Goal: Task Accomplishment & Management: Manage account settings

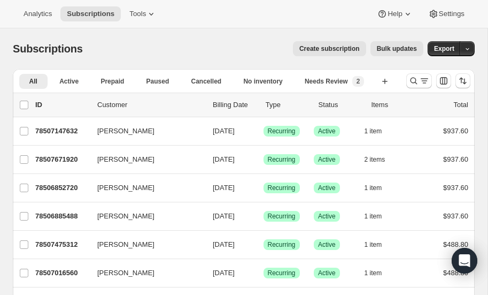
click at [413, 81] on icon "Search and filter results" at bounding box center [414, 80] width 11 height 11
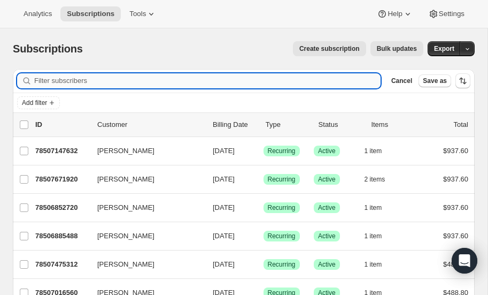
click at [96, 82] on input "Filter subscribers" at bounding box center [207, 80] width 347 height 15
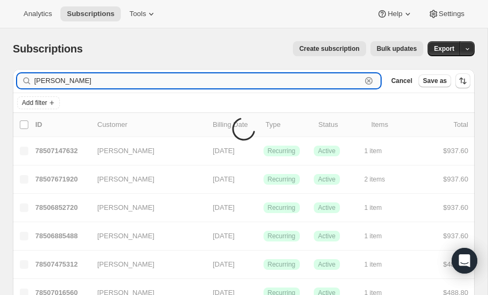
type input "[PERSON_NAME]"
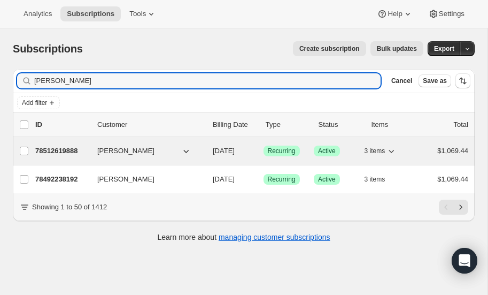
click at [57, 148] on p "78512619888" at bounding box center [62, 151] width 54 height 11
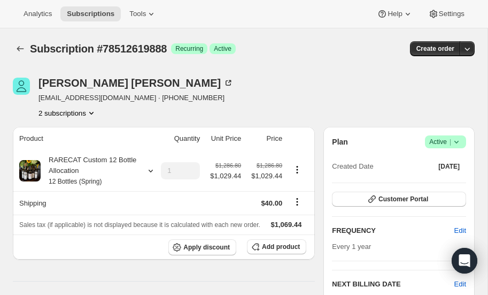
click at [457, 139] on icon at bounding box center [457, 141] width 11 height 11
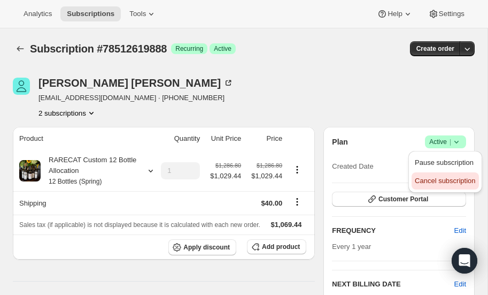
click at [435, 180] on span "Cancel subscription" at bounding box center [445, 181] width 60 height 8
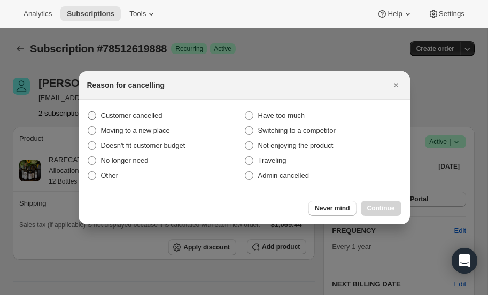
click at [92, 116] on span ":ref:" at bounding box center [92, 115] width 9 height 9
click at [88, 112] on input "Customer cancelled" at bounding box center [88, 111] width 1 height 1
radio input "true"
click at [377, 208] on span "Continue" at bounding box center [382, 208] width 28 height 9
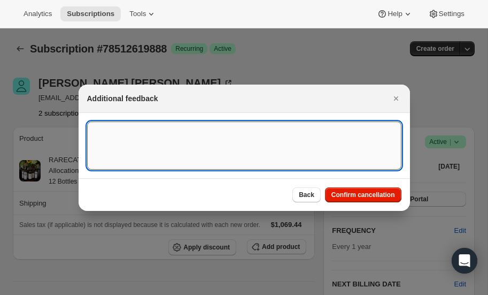
click at [169, 143] on textarea ":ref:" at bounding box center [244, 145] width 315 height 48
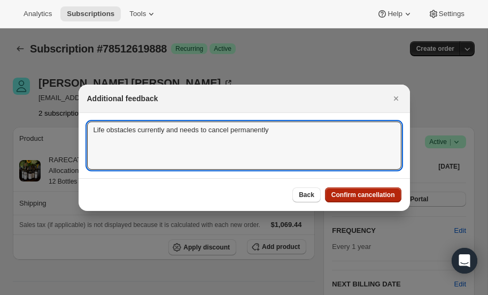
type textarea "Life obstacles currently and needs to cancel permanently"
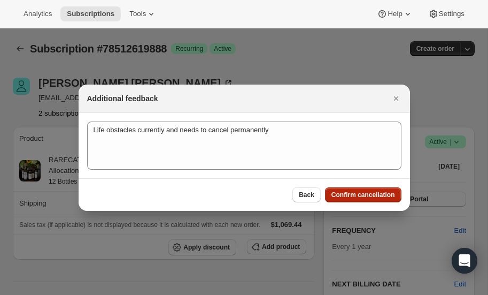
click at [354, 194] on span "Confirm cancellation" at bounding box center [364, 194] width 64 height 9
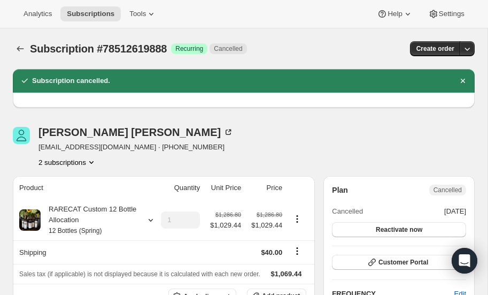
click at [93, 158] on icon "Product actions" at bounding box center [91, 162] width 11 height 11
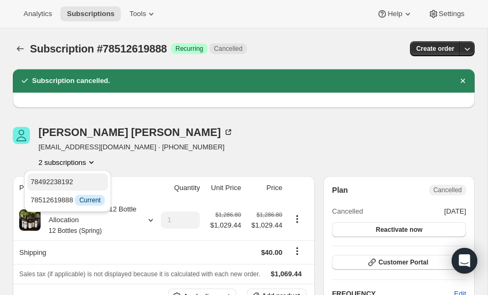
click at [57, 179] on span "78492238192" at bounding box center [51, 182] width 43 height 8
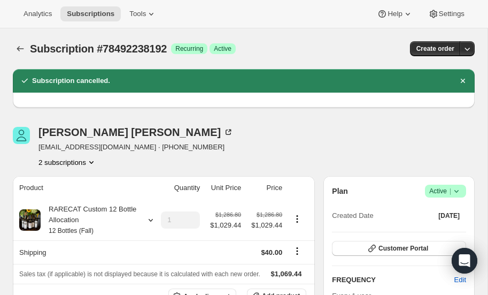
click at [457, 189] on icon at bounding box center [457, 191] width 11 height 11
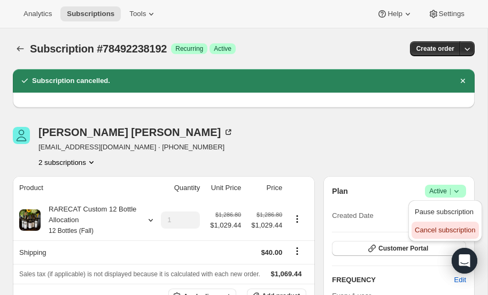
click at [434, 229] on span "Cancel subscription" at bounding box center [445, 230] width 60 height 8
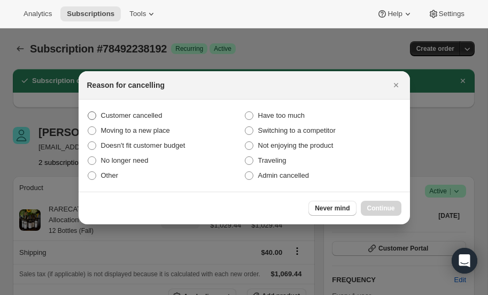
click at [90, 118] on span ":rkn:" at bounding box center [92, 115] width 9 height 9
click at [88, 112] on input "Customer cancelled" at bounding box center [88, 111] width 1 height 1
radio input "true"
click at [375, 206] on span "Continue" at bounding box center [382, 208] width 28 height 9
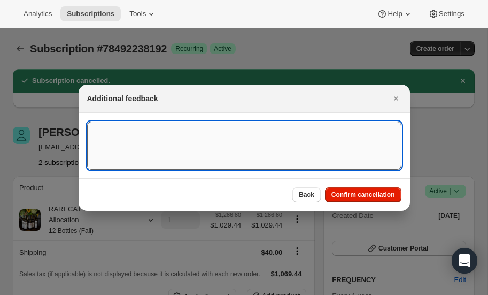
click at [127, 139] on textarea ":rkn:" at bounding box center [244, 145] width 315 height 48
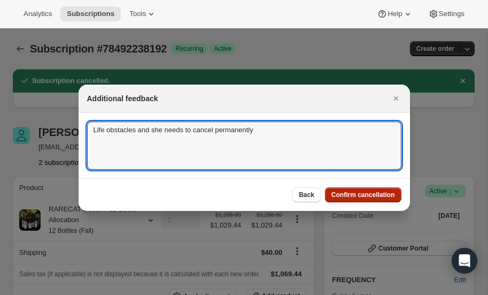
type textarea "Life obstacles and she needs to cancel permanently"
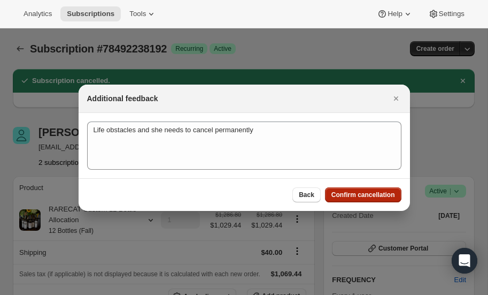
click at [376, 193] on span "Confirm cancellation" at bounding box center [364, 194] width 64 height 9
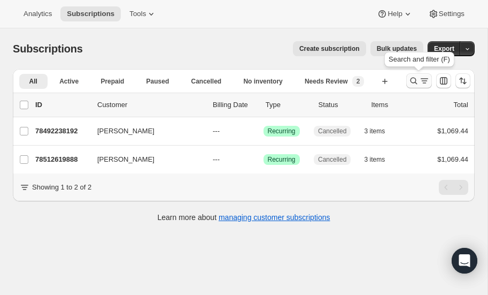
click at [415, 81] on icon "Search and filter results" at bounding box center [414, 80] width 11 height 11
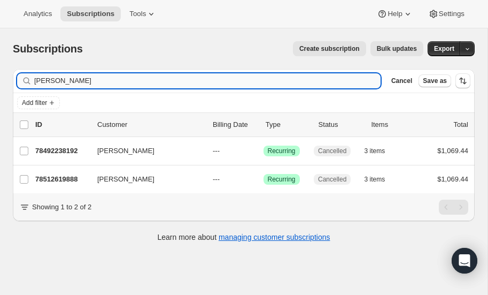
click at [92, 81] on input "[PERSON_NAME]" at bounding box center [207, 80] width 347 height 15
type input "c"
type input "[PERSON_NAME]"
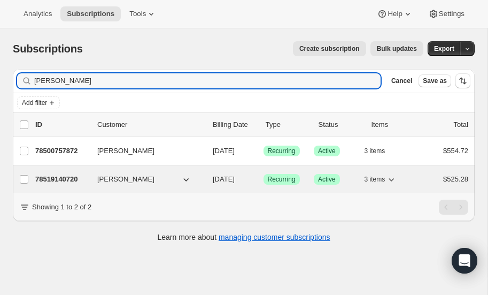
click at [68, 174] on p "78519140720" at bounding box center [62, 179] width 54 height 11
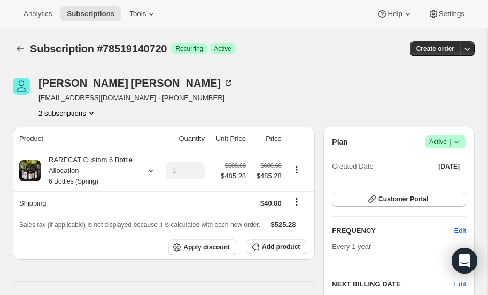
click at [91, 111] on icon "Product actions" at bounding box center [91, 113] width 11 height 11
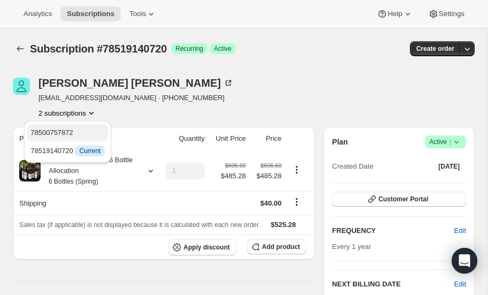
click at [72, 131] on span "78500757872" at bounding box center [51, 132] width 43 height 8
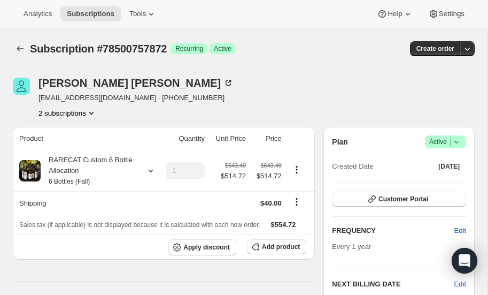
click at [460, 141] on icon at bounding box center [457, 141] width 11 height 11
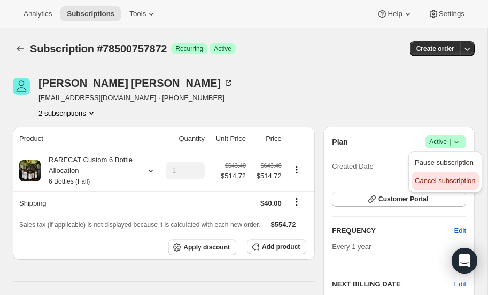
click at [440, 178] on span "Cancel subscription" at bounding box center [445, 181] width 60 height 8
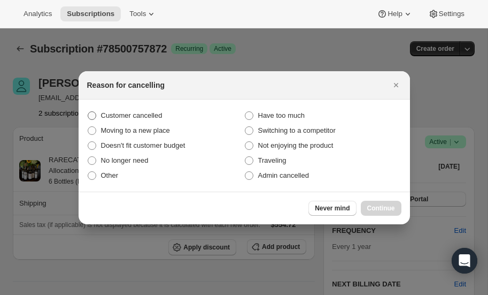
click at [94, 116] on span ":rv0:" at bounding box center [92, 115] width 9 height 9
click at [88, 112] on input "Customer cancelled" at bounding box center [88, 111] width 1 height 1
radio input "true"
click at [388, 205] on span "Continue" at bounding box center [382, 208] width 28 height 9
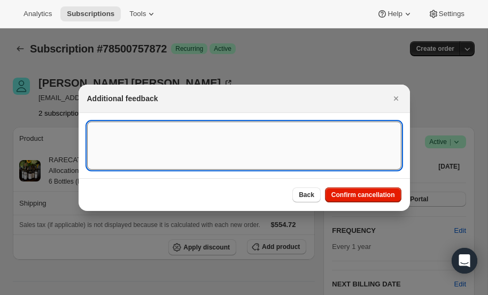
click at [125, 149] on textarea ":rv0:" at bounding box center [244, 145] width 315 height 48
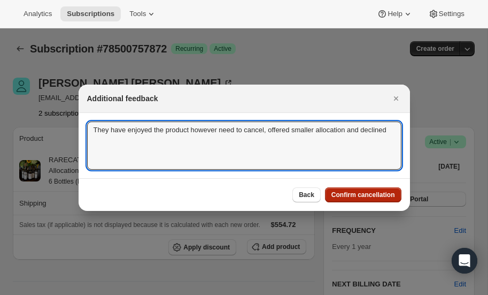
type textarea "They have enjoyed the product however need to cancel, offered smaller allocatio…"
click at [364, 192] on span "Confirm cancellation" at bounding box center [364, 194] width 64 height 9
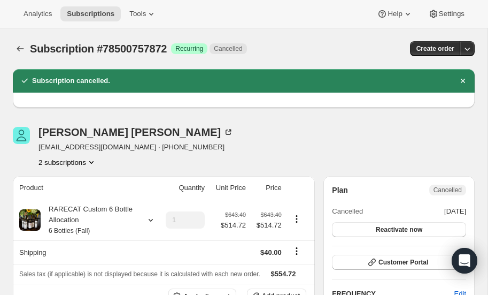
click at [92, 159] on icon "Product actions" at bounding box center [91, 162] width 11 height 11
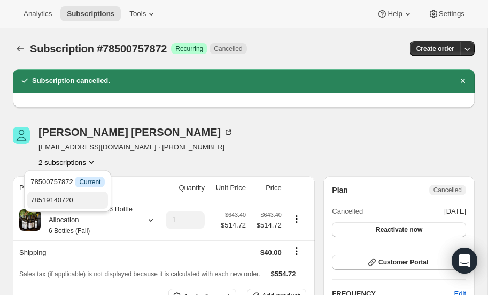
click at [66, 196] on span "78519140720" at bounding box center [51, 200] width 43 height 8
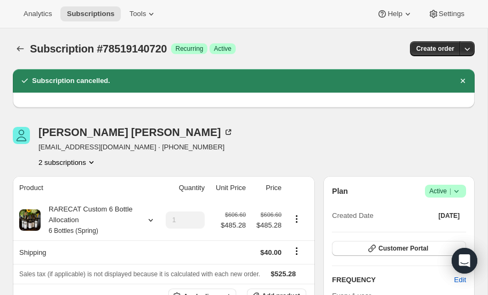
click at [457, 189] on icon at bounding box center [457, 191] width 11 height 11
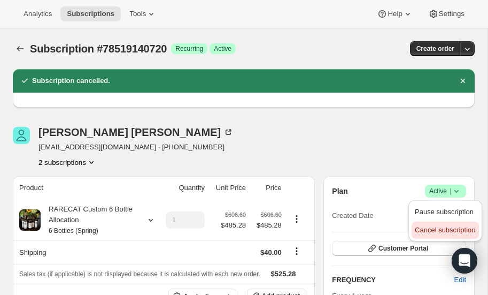
click at [430, 231] on span "Cancel subscription" at bounding box center [445, 230] width 60 height 8
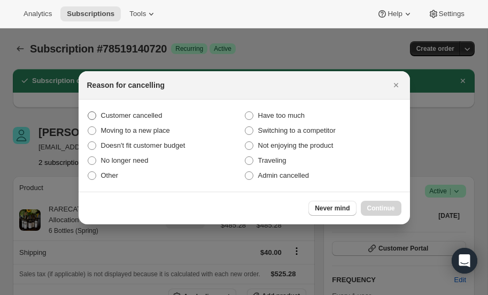
click at [94, 114] on span ":r14j:" at bounding box center [92, 115] width 9 height 9
click at [88, 112] on input "Customer cancelled" at bounding box center [88, 111] width 1 height 1
radio input "true"
click at [383, 209] on span "Continue" at bounding box center [382, 208] width 28 height 9
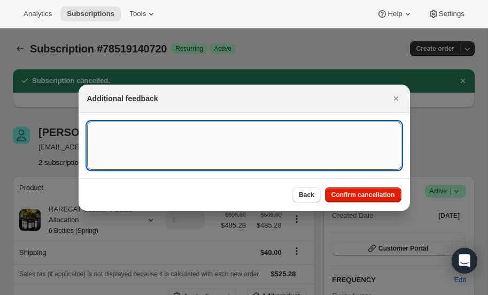
click at [109, 141] on textarea ":r14j:" at bounding box center [244, 145] width 315 height 48
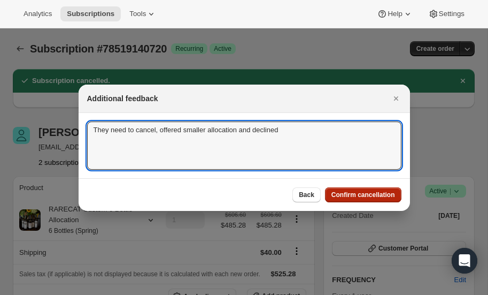
type textarea "They need to cancel, offered smaller allocation and declined"
click at [349, 194] on span "Confirm cancellation" at bounding box center [364, 194] width 64 height 9
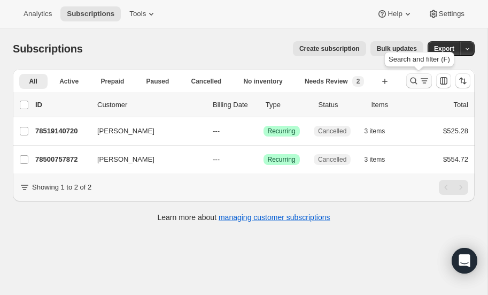
click at [414, 81] on icon "Search and filter results" at bounding box center [414, 80] width 11 height 11
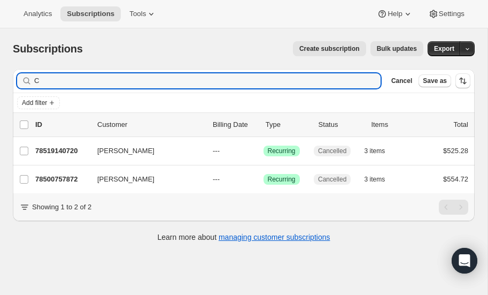
type input "C"
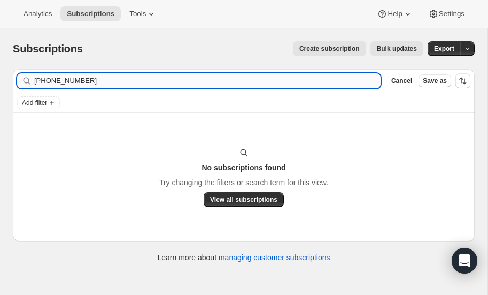
click at [103, 81] on input "[PHONE_NUMBER]" at bounding box center [207, 80] width 347 height 15
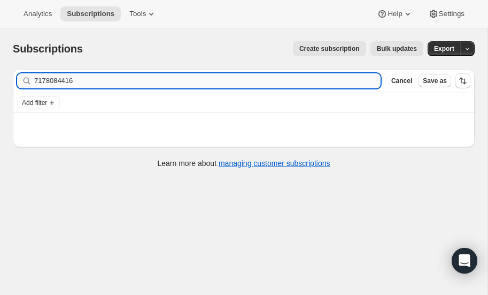
click at [83, 79] on input "7178084416" at bounding box center [207, 80] width 347 height 15
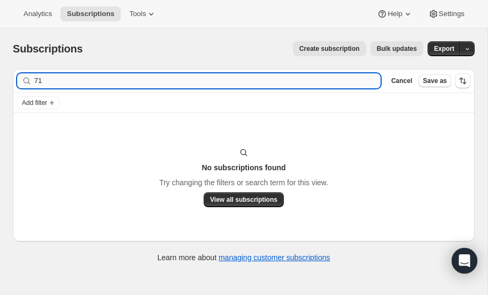
type input "7"
type input "b"
type input "n"
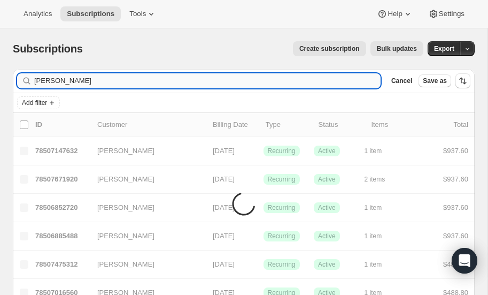
type input "[PERSON_NAME]"
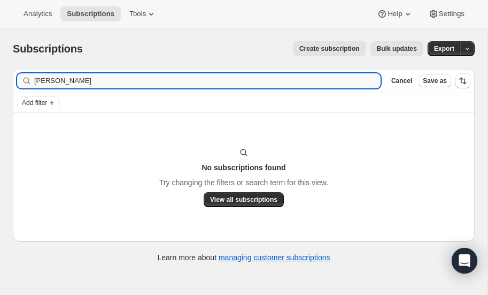
click at [73, 80] on input "[PERSON_NAME]" at bounding box center [207, 80] width 347 height 15
click at [82, 82] on input "[GEOGRAPHIC_DATA], [GEOGRAPHIC_DATA]" at bounding box center [207, 80] width 347 height 15
type input "C"
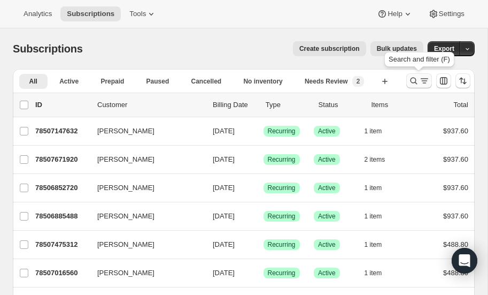
click at [417, 79] on icon "Search and filter results" at bounding box center [414, 80] width 11 height 11
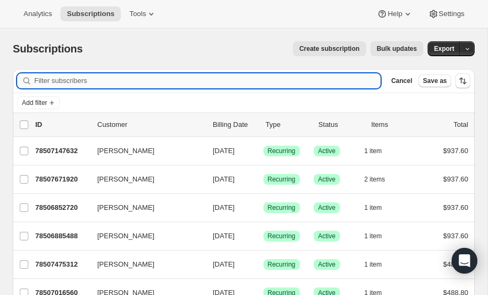
click at [157, 81] on input "Filter subscribers" at bounding box center [207, 80] width 347 height 15
type input "[PERSON_NAME]"
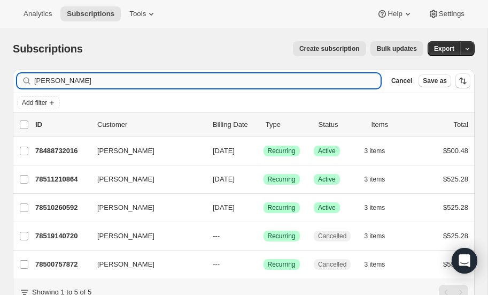
click at [105, 81] on input "[PERSON_NAME]" at bounding box center [207, 80] width 347 height 15
type input "[PERSON_NAME]"
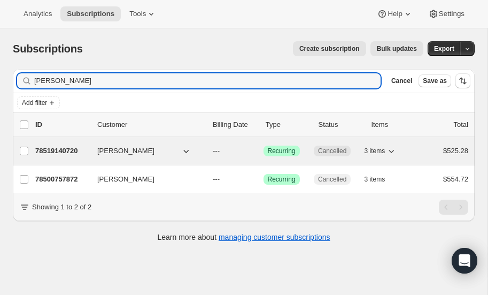
click at [63, 150] on p "78519140720" at bounding box center [62, 151] width 54 height 11
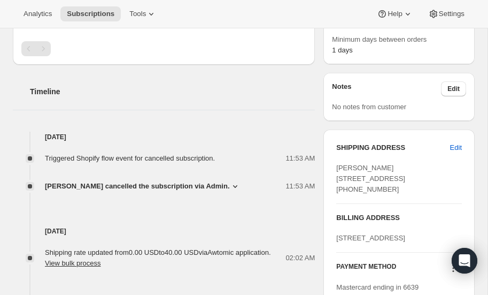
scroll to position [312, 0]
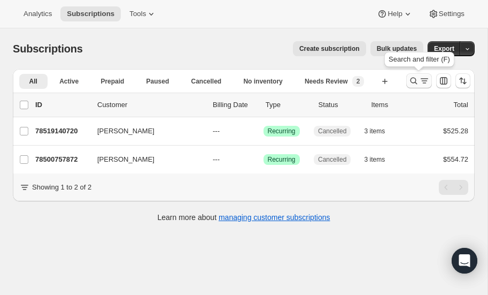
click at [414, 78] on icon "Search and filter results" at bounding box center [414, 80] width 11 height 11
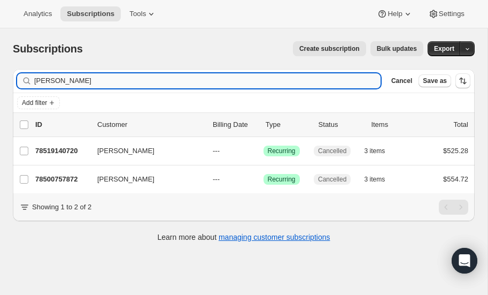
click at [90, 82] on input "[PERSON_NAME]" at bounding box center [207, 80] width 347 height 15
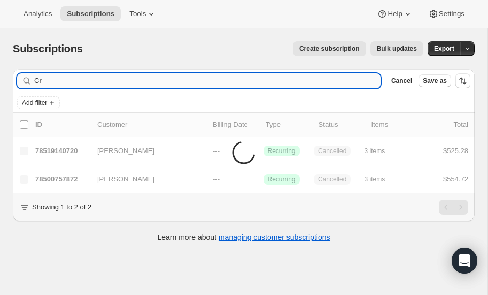
type input "C"
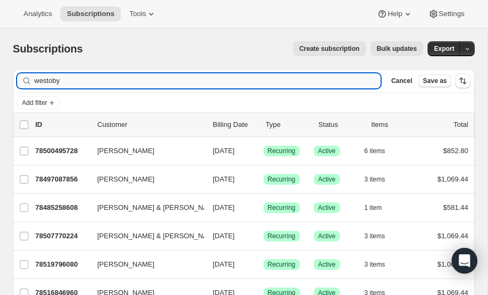
type input "westoby"
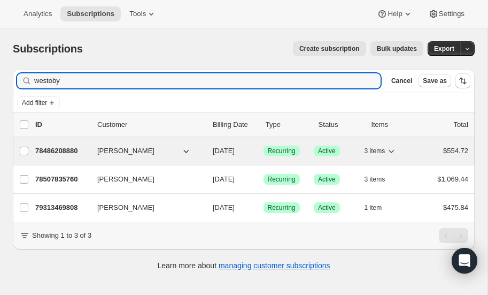
click at [49, 148] on p "78486208880" at bounding box center [62, 151] width 54 height 11
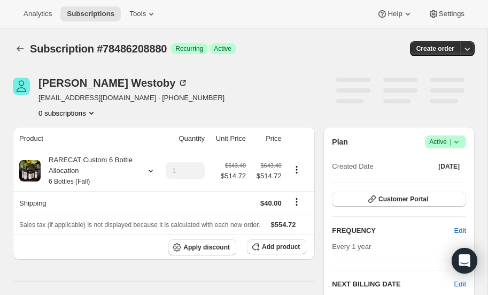
click at [459, 140] on icon at bounding box center [457, 141] width 11 height 11
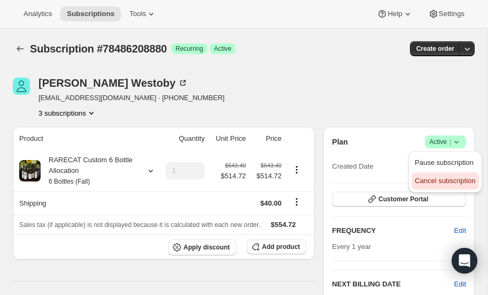
click at [434, 178] on span "Cancel subscription" at bounding box center [445, 181] width 60 height 8
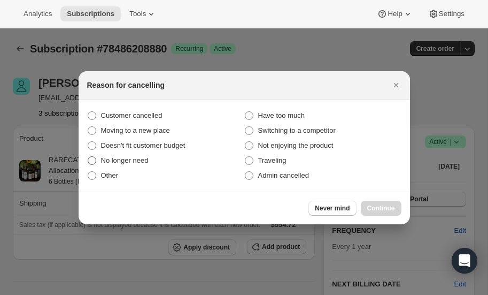
click at [91, 159] on span ":r2gn:" at bounding box center [92, 160] width 9 height 9
click at [88, 157] on input "No longer need" at bounding box center [88, 156] width 1 height 1
radio input "true"
click at [383, 208] on span "Continue" at bounding box center [382, 208] width 28 height 9
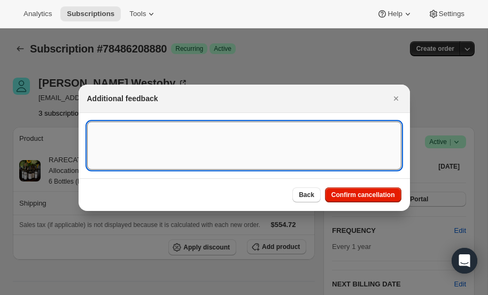
click at [138, 137] on textarea ":r2gn:" at bounding box center [244, 145] width 315 height 48
type textarea "not drinking muchh anymore"
click at [355, 193] on span "Confirm cancellation" at bounding box center [364, 194] width 64 height 9
